Goal: Information Seeking & Learning: Learn about a topic

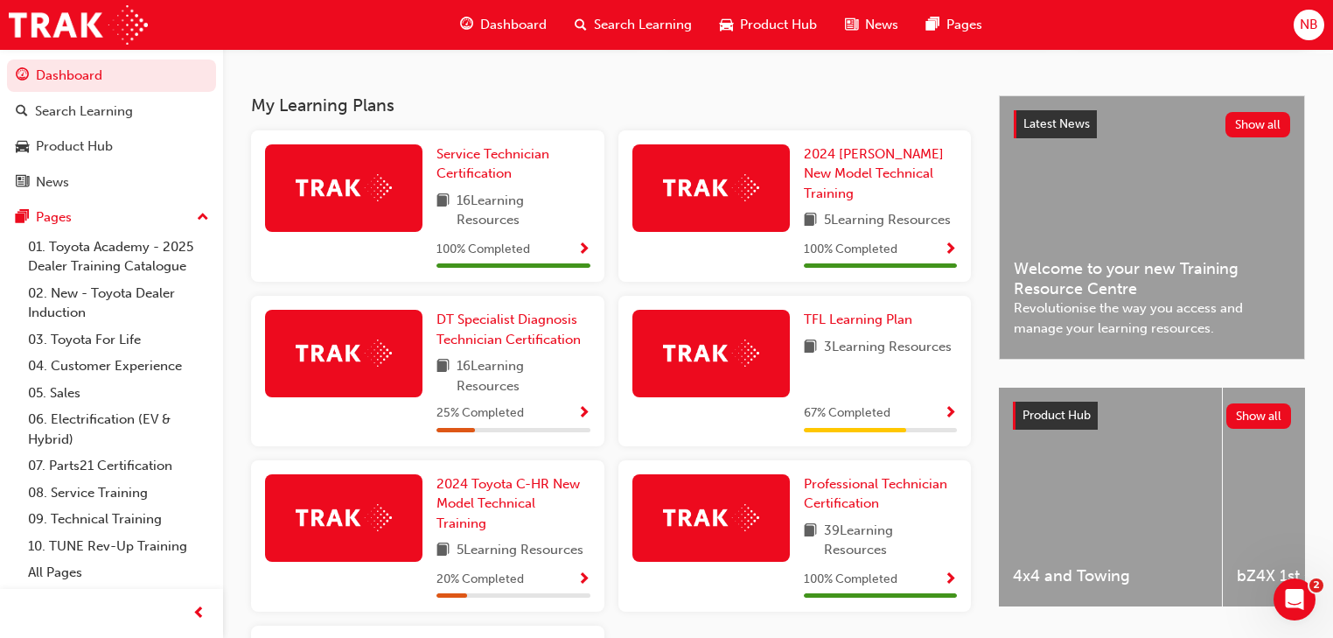
scroll to position [420, 0]
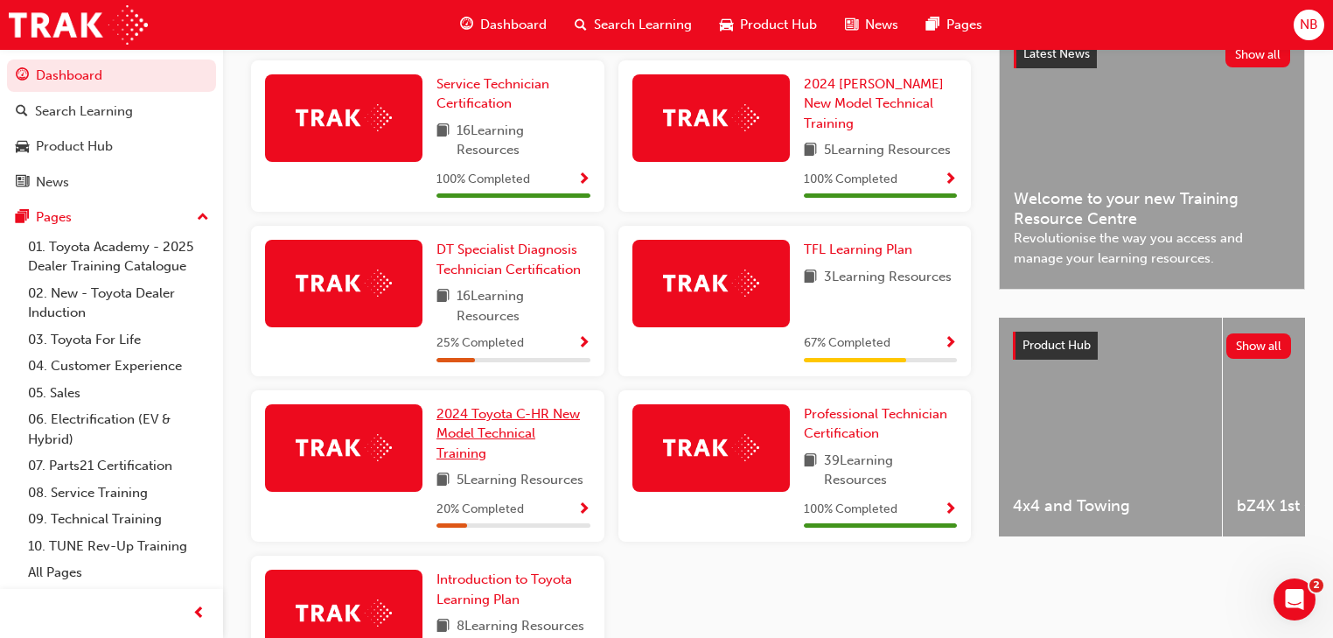
click at [440, 454] on span "2024 Toyota C-HR New Model Technical Training" at bounding box center [508, 433] width 143 height 55
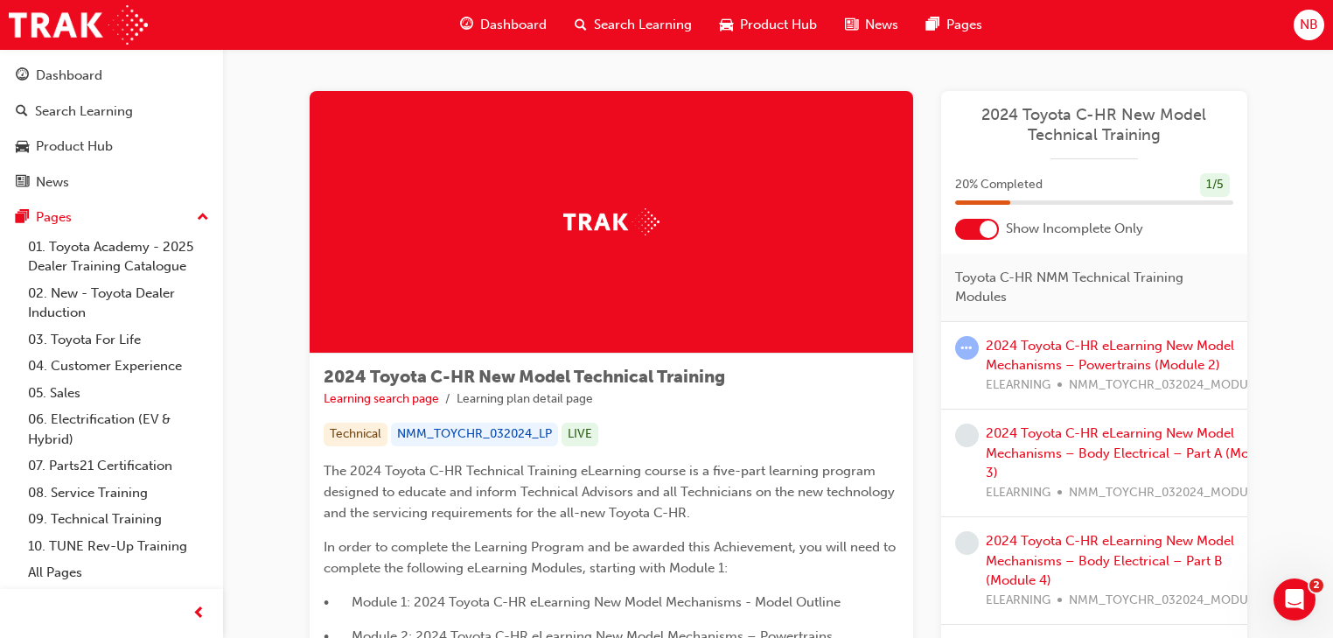
click at [983, 237] on div at bounding box center [977, 229] width 44 height 21
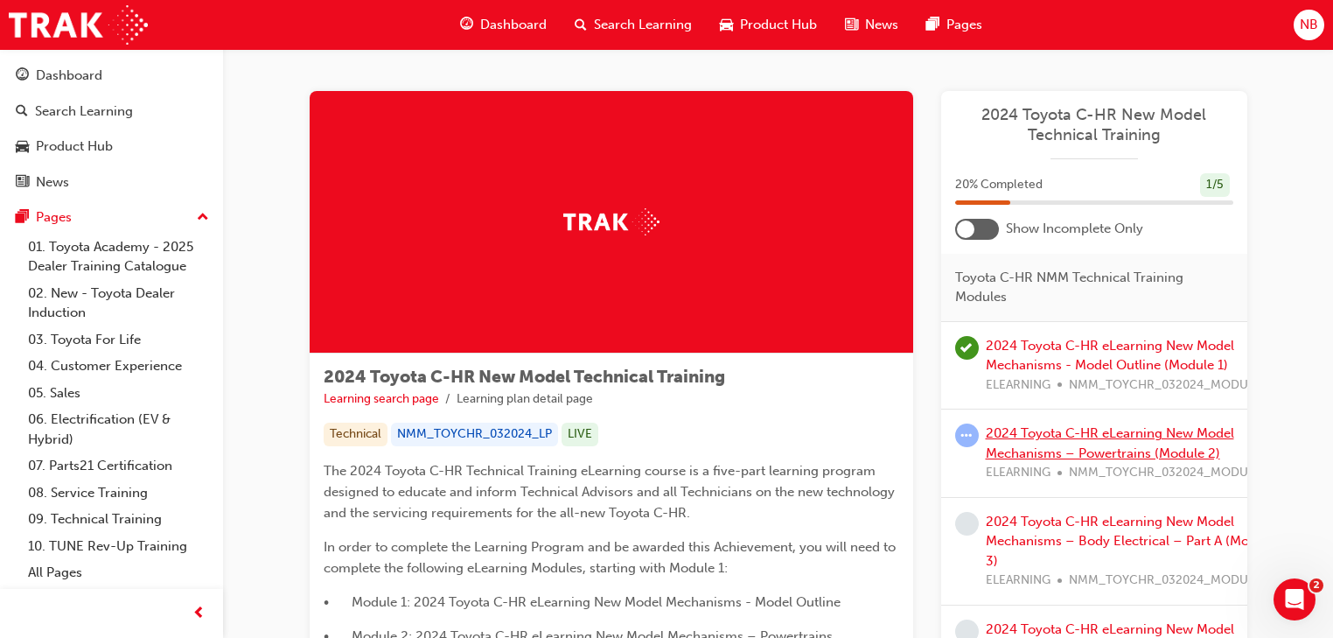
click at [1064, 430] on link "2024 Toyota C-HR eLearning New Model Mechanisms – Powertrains (Module 2)" at bounding box center [1110, 443] width 248 height 36
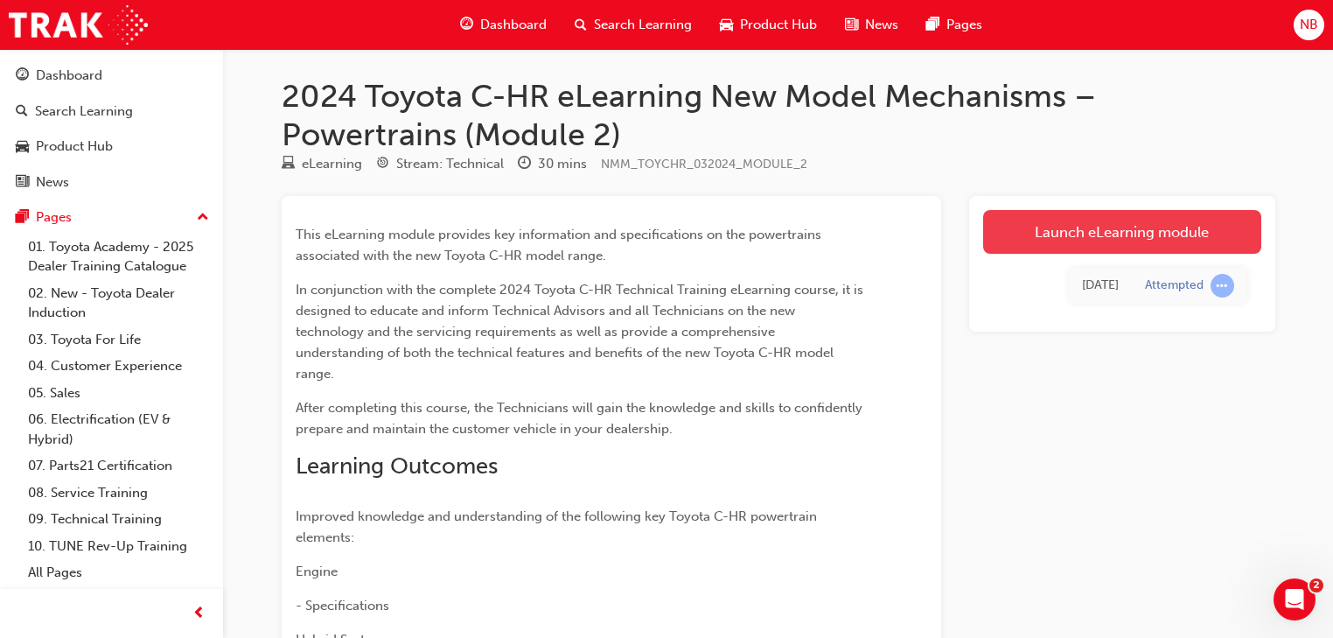
click at [1060, 237] on link "Launch eLearning module" at bounding box center [1122, 232] width 278 height 44
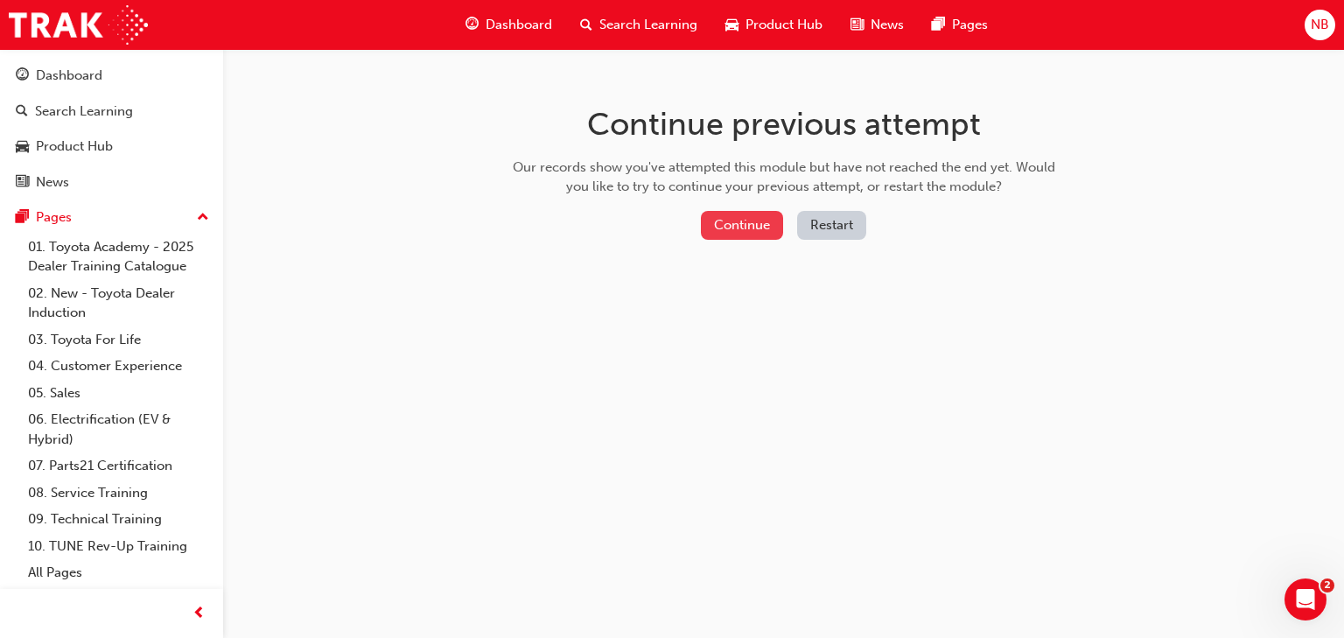
click at [756, 215] on button "Continue" at bounding box center [742, 225] width 82 height 29
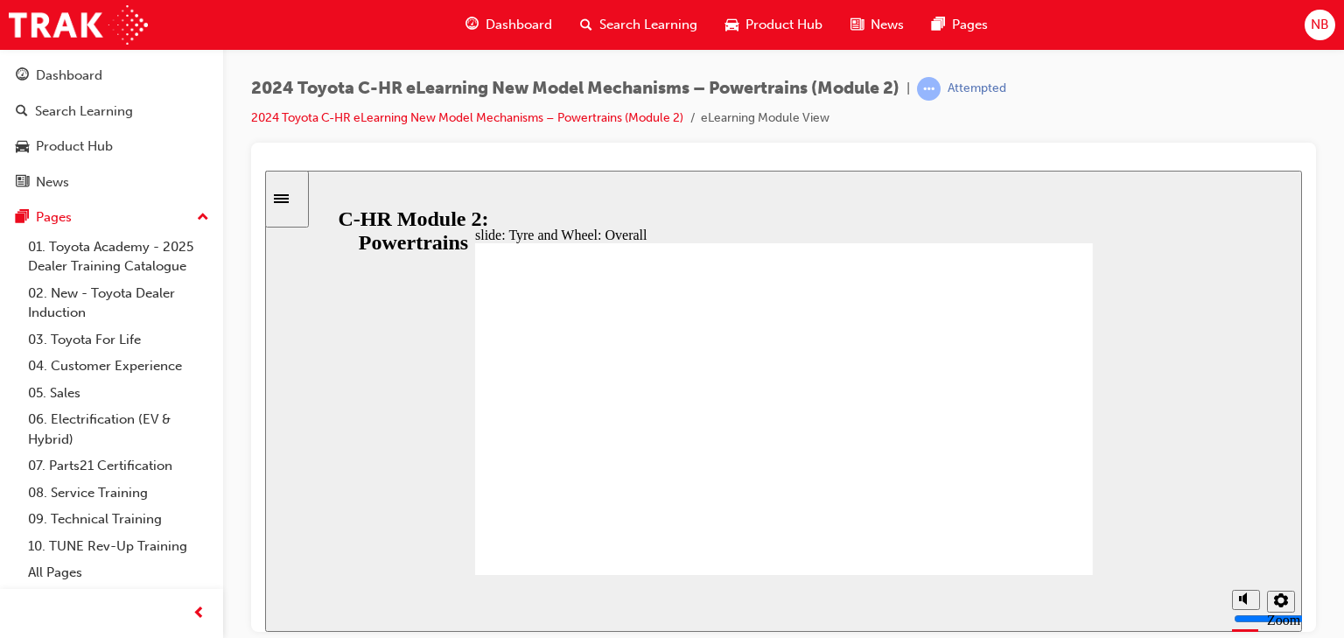
scroll to position [120, 0]
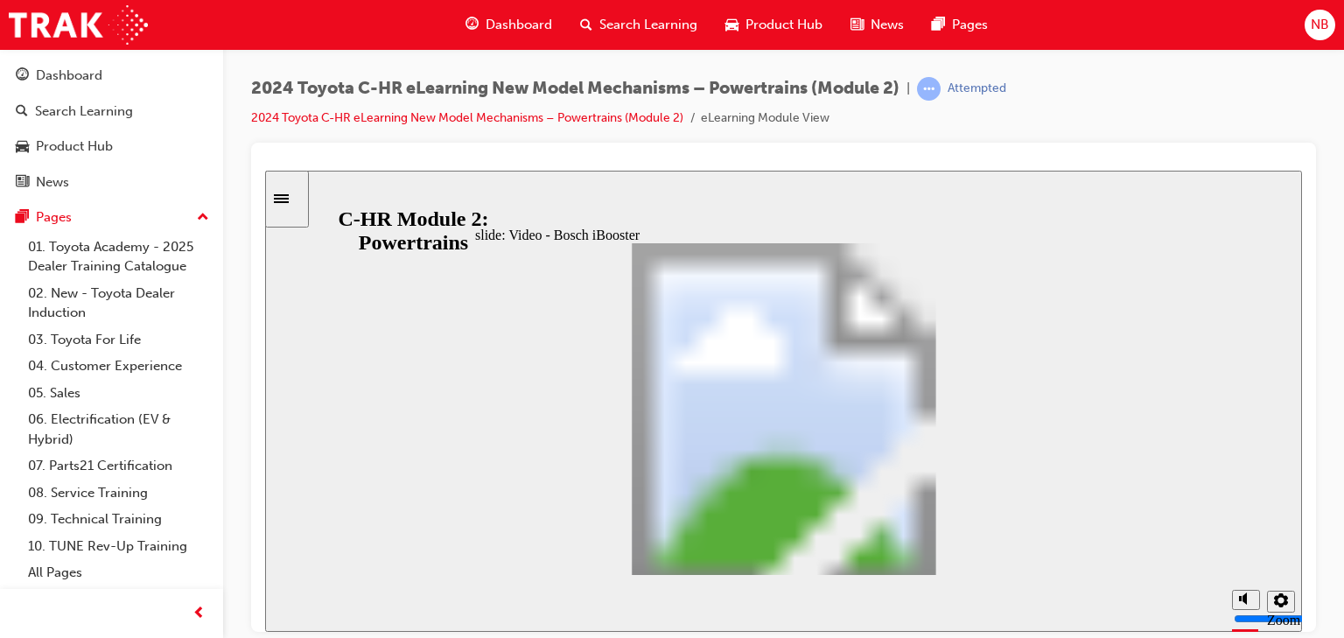
scroll to position [0, 0]
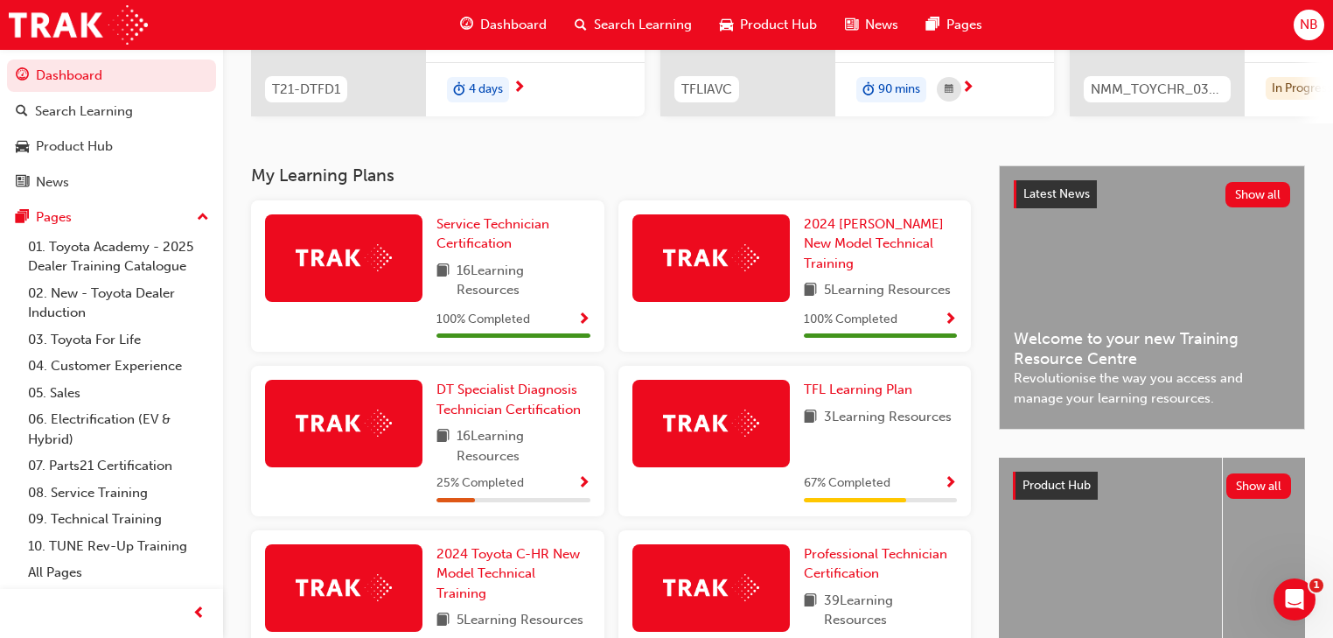
scroll to position [350, 0]
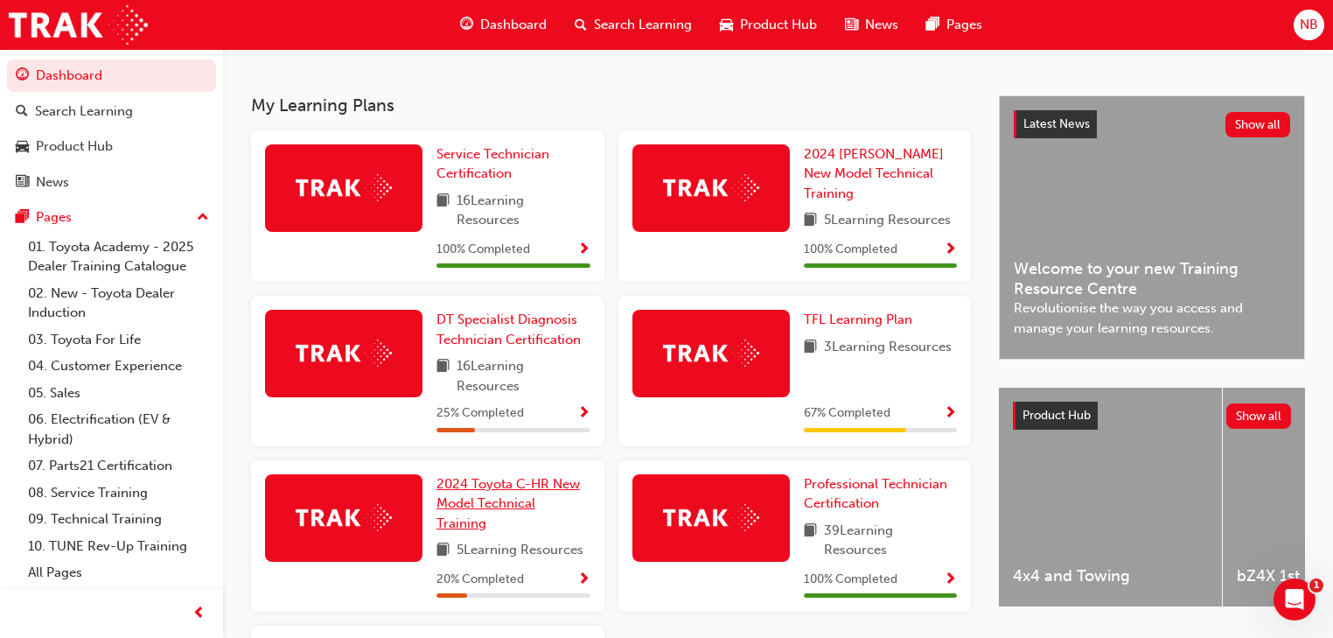
click at [479, 515] on link "2024 Toyota C-HR New Model Technical Training" at bounding box center [514, 503] width 154 height 59
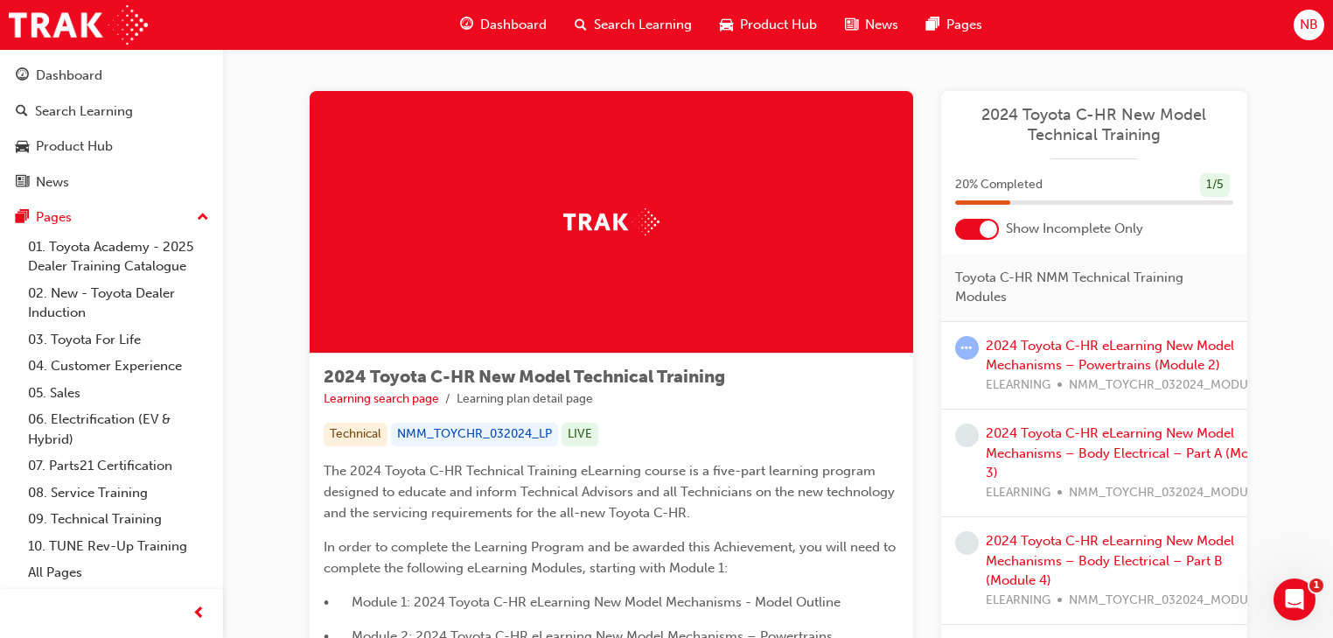
click at [980, 223] on div at bounding box center [988, 228] width 17 height 17
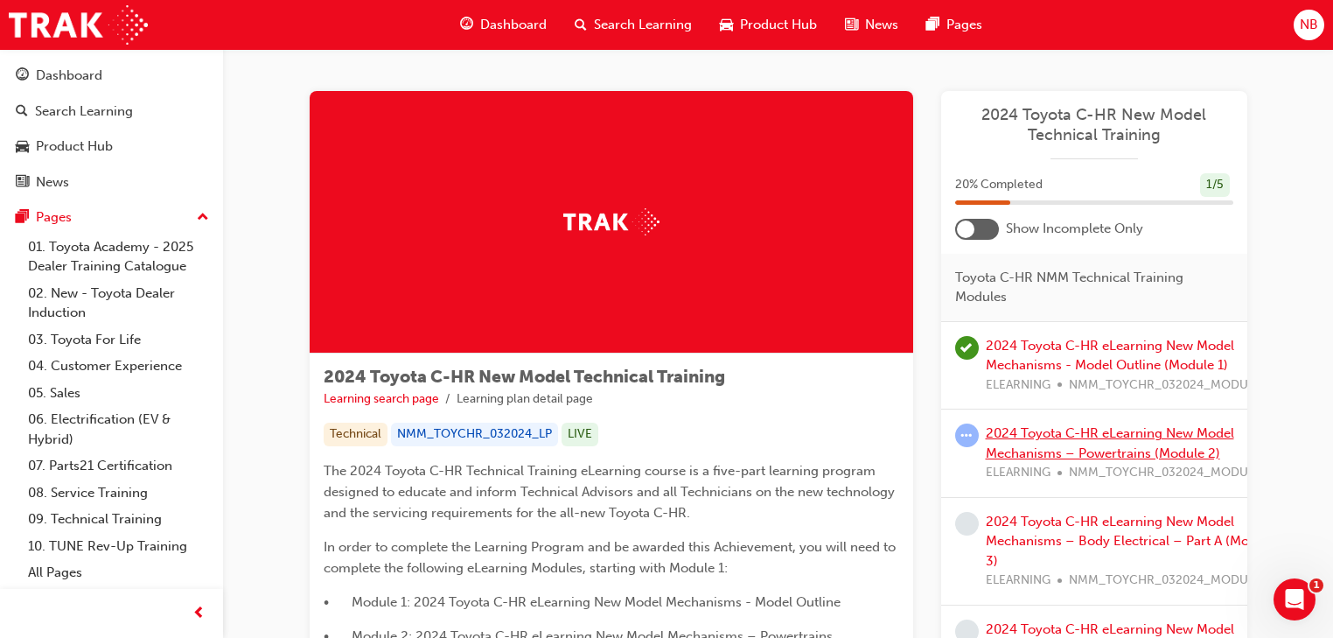
click at [1090, 437] on link "2024 Toyota C-HR eLearning New Model Mechanisms – Powertrains (Module 2)" at bounding box center [1110, 443] width 248 height 36
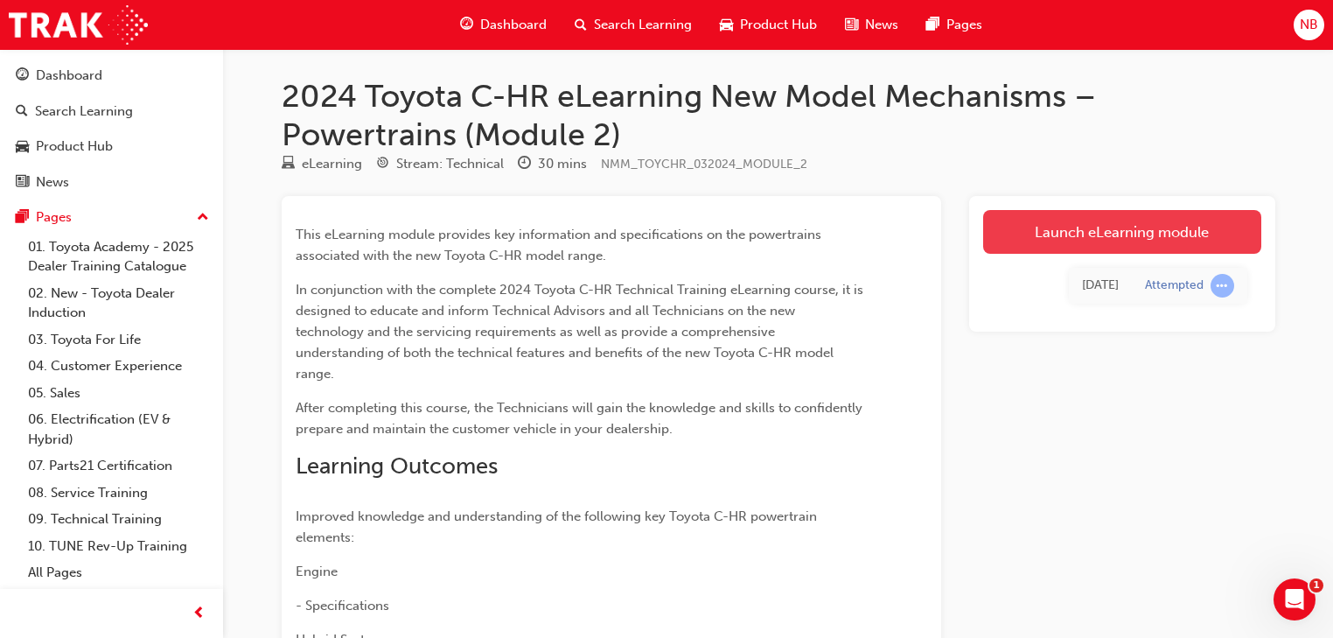
click at [1134, 227] on link "Launch eLearning module" at bounding box center [1122, 232] width 278 height 44
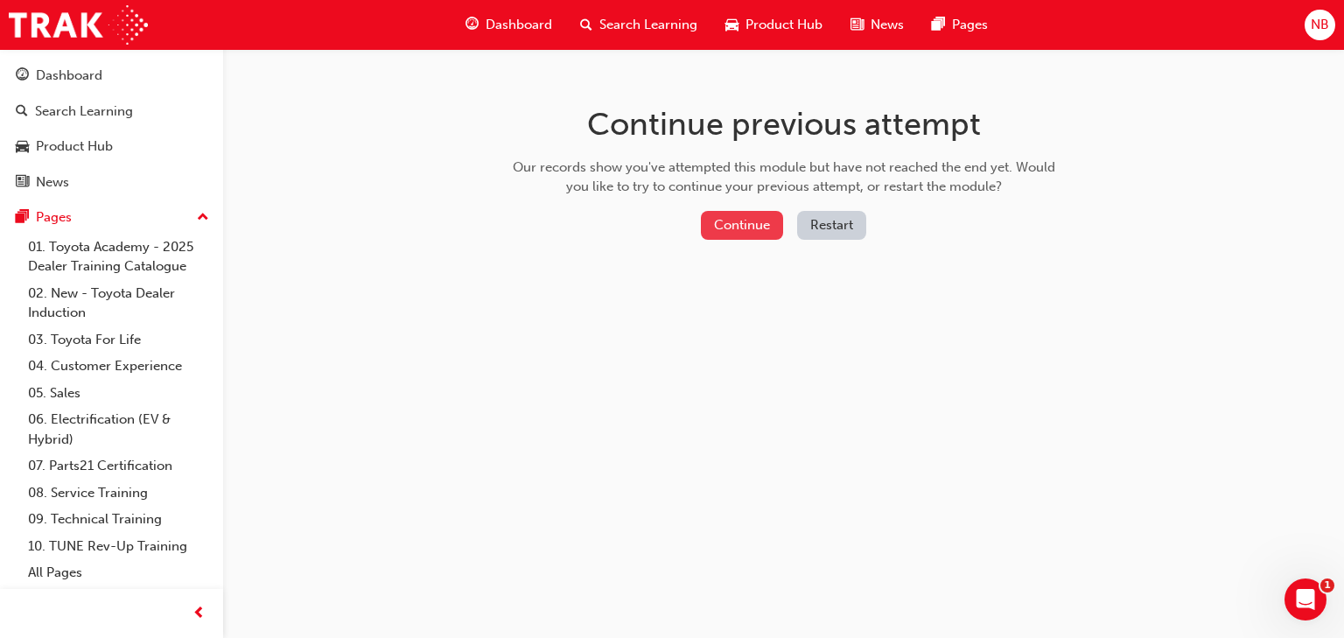
click at [735, 235] on button "Continue" at bounding box center [742, 225] width 82 height 29
